Goal: Task Accomplishment & Management: Manage account settings

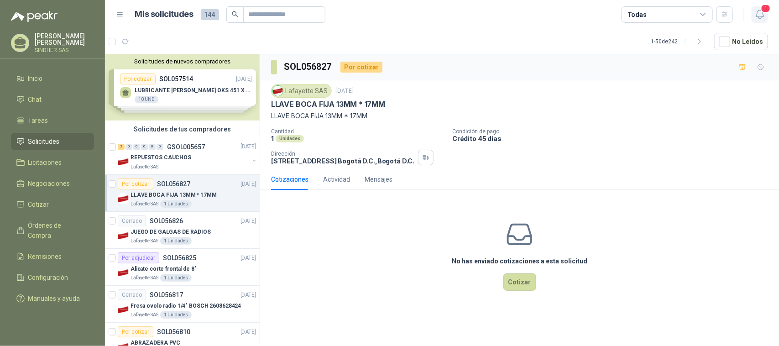
click at [763, 14] on icon "button" at bounding box center [760, 14] width 8 height 9
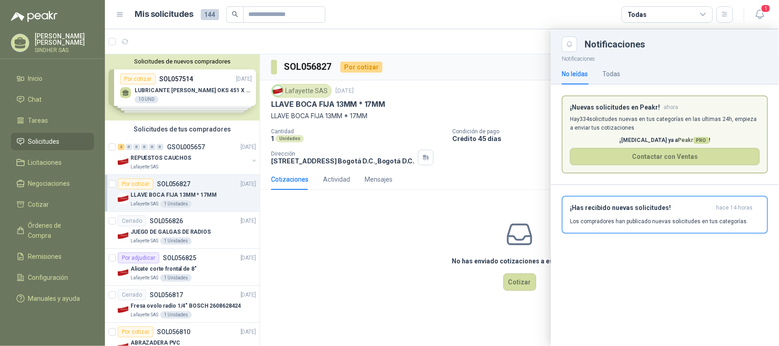
click at [443, 42] on div at bounding box center [442, 187] width 674 height 317
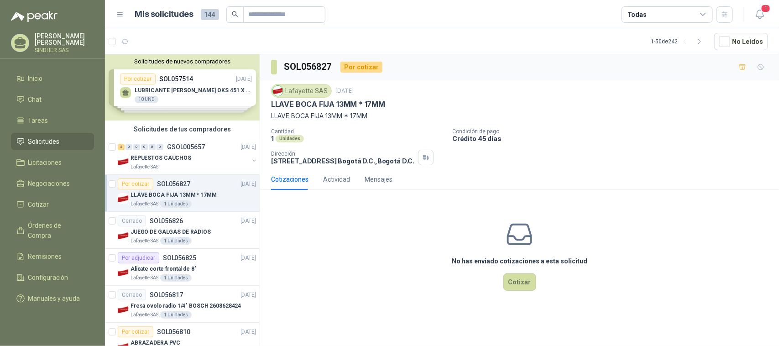
click at [60, 42] on p "[PERSON_NAME]" at bounding box center [64, 39] width 59 height 13
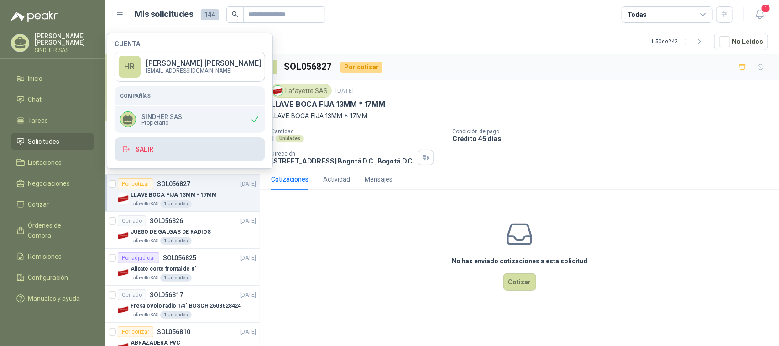
click at [150, 145] on button "Salir" at bounding box center [190, 149] width 151 height 24
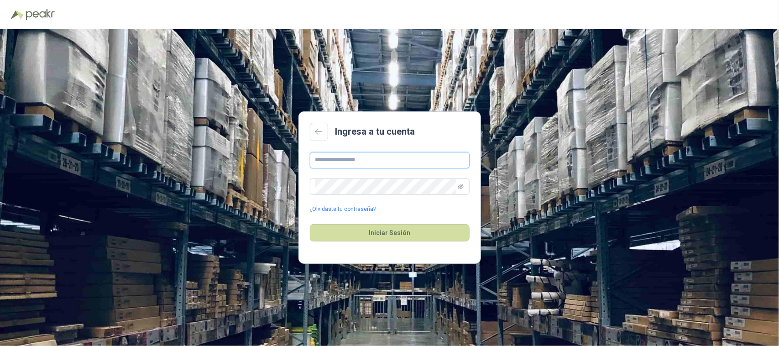
click at [417, 163] on input "text" at bounding box center [390, 160] width 160 height 16
type input "**********"
click at [310, 224] on button "Iniciar Sesión" at bounding box center [390, 232] width 160 height 17
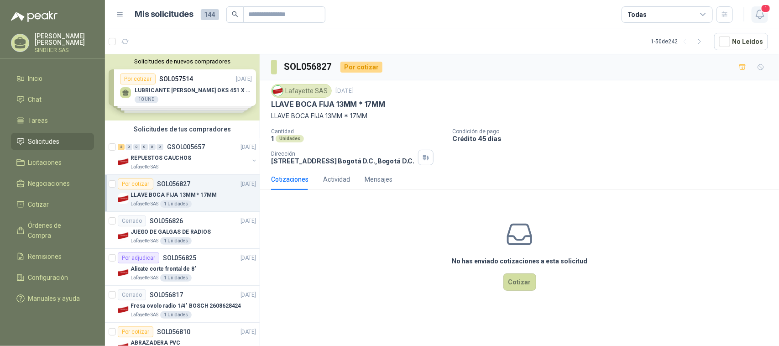
click at [761, 14] on icon "button" at bounding box center [759, 14] width 11 height 11
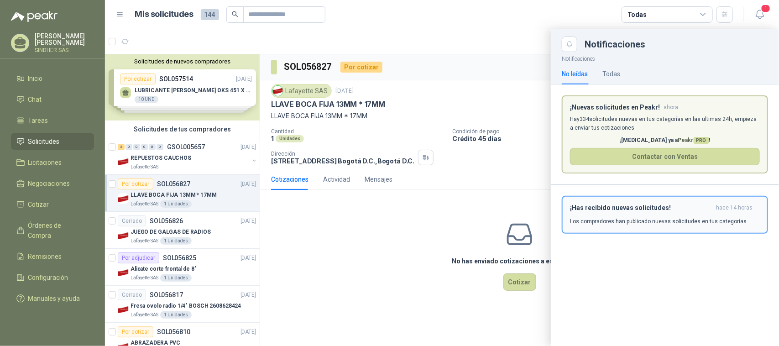
click at [640, 227] on button "¡Has recibido nuevas solicitudes! hace 14 horas Los compradores han publicado n…" at bounding box center [665, 215] width 206 height 38
